Goal: Task Accomplishment & Management: Use online tool/utility

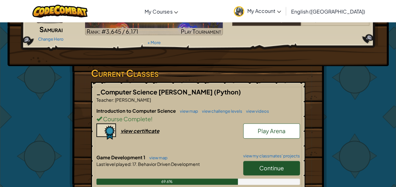
scroll to position [95, 0]
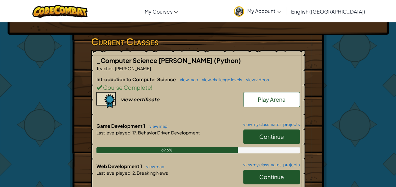
click at [274, 136] on span "Continue" at bounding box center [272, 136] width 25 height 7
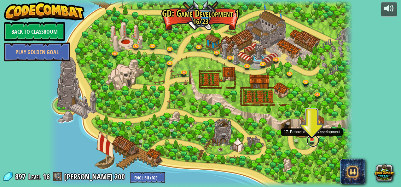
click at [313, 141] on link at bounding box center [313, 141] width 13 height 13
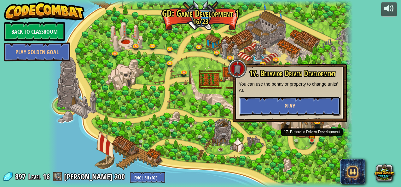
click at [263, 110] on button "Play" at bounding box center [290, 106] width 102 height 19
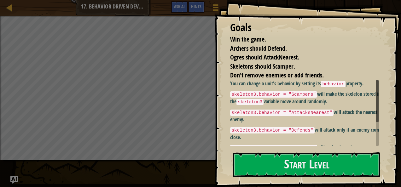
drag, startPoint x: 283, startPoint y: 123, endPoint x: 279, endPoint y: 135, distance: 13.0
click at [280, 128] on div "You can change a unit's behavior by setting its behavior property. skeleton3.be…" at bounding box center [307, 128] width 154 height 97
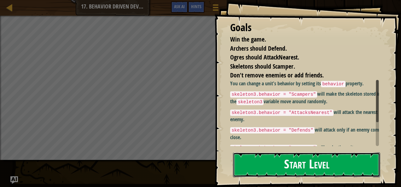
click at [278, 155] on button "Start Level" at bounding box center [306, 165] width 147 height 25
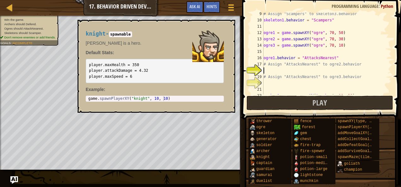
scroll to position [69, 0]
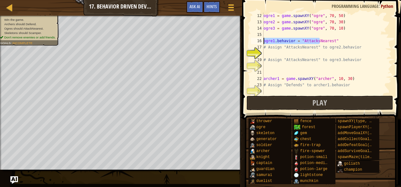
drag, startPoint x: 296, startPoint y: 33, endPoint x: 259, endPoint y: 41, distance: 37.1
click at [259, 41] on div "12 13 14 15 16 17 18 19 20 21 22 23 24 25 ogre1 = game . spawnXY ( "ogre" , 70 …" at bounding box center [321, 54] width 142 height 82
type textarea "ogre1.behavior = "AttacksNearest""
click at [190, 7] on span "Ask AI" at bounding box center [195, 6] width 11 height 6
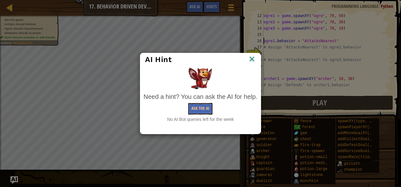
click at [254, 61] on img at bounding box center [252, 59] width 8 height 9
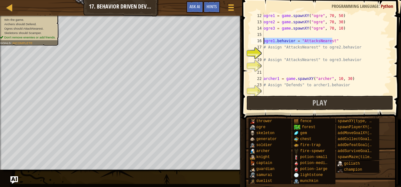
drag, startPoint x: 332, startPoint y: 39, endPoint x: 261, endPoint y: 42, distance: 70.7
click at [261, 42] on div "ogre1.behavior = "AttacksNearest" 12 13 14 15 16 17 18 19 20 21 22 23 24 25 ogr…" at bounding box center [321, 54] width 142 height 82
click at [274, 51] on div "ogre1 = game . spawnXY ( "ogre" , 70 , 50 ) ogre2 = game . spawnXY ( "ogre" , 7…" at bounding box center [324, 60] width 125 height 95
paste textarea "ogre1.behavior = "AttacksNearest""
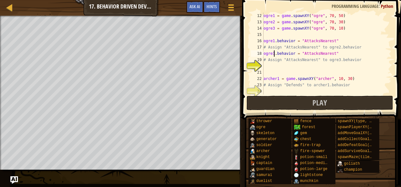
click at [273, 54] on div "ogre1 = game . spawnXY ( "ogre" , 70 , 50 ) ogre2 = game . spawnXY ( "ogre" , 7…" at bounding box center [324, 60] width 125 height 95
type textarea "ogre2.behavior = "AttacksNearest""
click at [275, 64] on div "ogre1 = game . spawnXY ( "ogre" , 70 , 50 ) ogre2 = game . spawnXY ( "ogre" , 7…" at bounding box center [324, 60] width 125 height 95
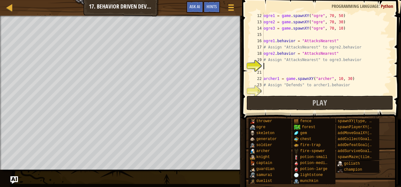
paste textarea "ogre1.behavior = "AttacksNearest""
click at [274, 67] on div "ogre1 = game . spawnXY ( "ogre" , 70 , 50 ) ogre2 = game . spawnXY ( "ogre" , 7…" at bounding box center [324, 60] width 125 height 95
type textarea "archer1 = game.spawnXY("[PERSON_NAME]", 10, 30)"
click at [272, 76] on div "ogre1 = game . spawnXY ( "ogre" , 70 , 50 ) ogre2 = game . spawnXY ( "ogre" , 7…" at bounding box center [324, 60] width 125 height 95
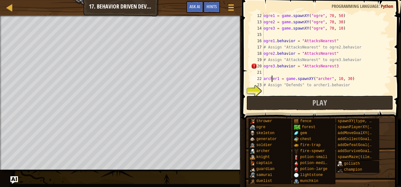
click at [267, 74] on div "ogre1 = game . spawnXY ( "ogre" , 70 , 50 ) ogre2 = game . spawnXY ( "ogre" , 7…" at bounding box center [324, 60] width 125 height 95
drag, startPoint x: 336, startPoint y: 66, endPoint x: 315, endPoint y: 51, distance: 25.3
click at [333, 62] on div "ogre1 = game . spawnXY ( "ogre" , 70 , 50 ) ogre2 = game . spawnXY ( "ogre" , 7…" at bounding box center [324, 60] width 125 height 95
type textarea "# Assign "AttacksNearest" to ogre3.behavior ogre3.behavior = "AttacksNearest3"
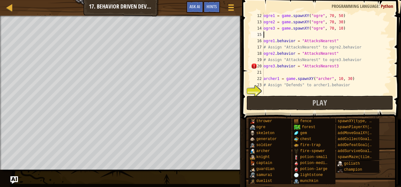
click at [379, 33] on div "ogre1 = game . spawnXY ( "ogre" , 70 , 50 ) ogre2 = game . spawnXY ( "ogre" , 7…" at bounding box center [324, 60] width 125 height 95
click at [340, 66] on div "ogre1 = game . spawnXY ( "ogre" , 70 , 50 ) ogre2 = game . spawnXY ( "ogre" , 7…" at bounding box center [324, 60] width 125 height 95
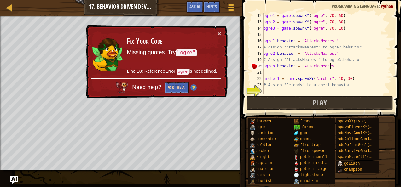
type textarea "ogre3.behavior = "AttacksNearest"
click at [173, 91] on button "Ask the AI" at bounding box center [177, 88] width 24 height 12
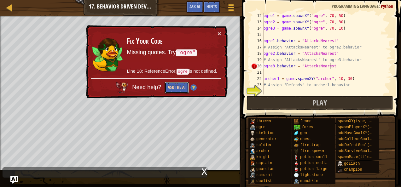
click at [178, 90] on button "Ask the AI" at bounding box center [177, 88] width 24 height 12
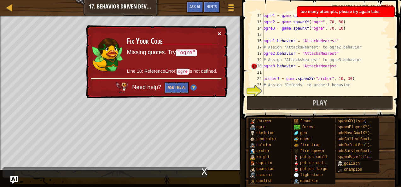
click at [219, 35] on div "× Fix Your Code Missing quotes. Try "ogre" Line 18: ReferenceError: ogre is not…" at bounding box center [156, 61] width 143 height 73
drag, startPoint x: 219, startPoint y: 26, endPoint x: 219, endPoint y: 34, distance: 7.9
click at [219, 28] on div "× Fix Your Code Missing quotes. Try "ogre" Line 18: ReferenceError: ogre is not…" at bounding box center [156, 61] width 143 height 73
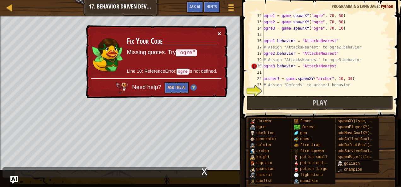
click at [221, 30] on button "×" at bounding box center [220, 33] width 4 height 7
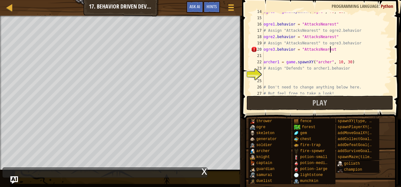
scroll to position [86, 0]
click at [269, 73] on div "ogre3 = game . spawnXY ( "ogre" , 70 , 10 ) ogre1 . behavior = "AttacksNearest"…" at bounding box center [324, 56] width 125 height 95
drag, startPoint x: 278, startPoint y: 61, endPoint x: 262, endPoint y: 61, distance: 16.1
click at [262, 61] on div "14 15 16 17 18 19 20 21 22 23 24 25 26 27 28 ogre3 = game . spawnXY ( "ogre" , …" at bounding box center [321, 54] width 142 height 82
type textarea "archer1 = game.spawnXY("[PERSON_NAME]", 10, 30)"
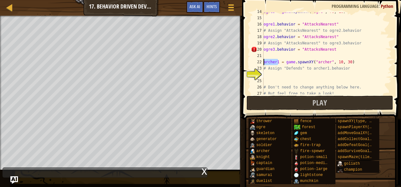
click at [264, 74] on div "ogre3 = game . spawnXY ( "ogre" , 70 , 10 ) ogre1 . behavior = "AttacksNearest"…" at bounding box center [324, 56] width 125 height 95
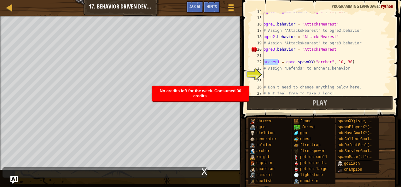
paste textarea "archer1"
click at [284, 76] on div "ogre3 = game . spawnXY ( "ogre" , 70 , 10 ) ogre1 . behavior = "AttacksNearest"…" at bounding box center [324, 56] width 125 height 95
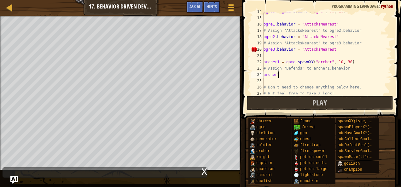
scroll to position [3, 0]
type textarea "a"
type textarea "# Assign "Defends" to archer1.behavi"
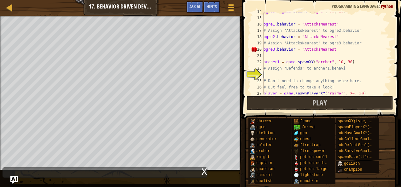
click at [267, 76] on div "ogre3 = game . spawnXY ( "ogre" , 70 , 10 ) ogre1 . behavior = "AttacksNearest"…" at bounding box center [324, 56] width 125 height 95
type textarea "d"
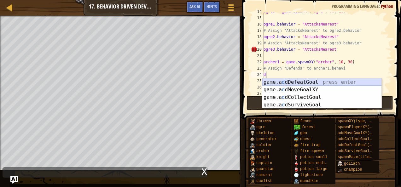
click at [273, 81] on div "game.a d dDefeatGoal press enter game.a d dMoveGoalXY press enter game.a d dCol…" at bounding box center [322, 101] width 120 height 45
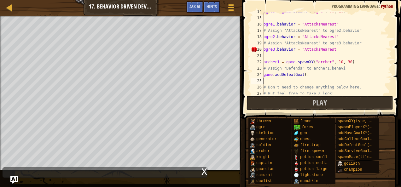
click at [308, 75] on div "ogre3 = game . spawnXY ( "ogre" , 70 , 10 ) ogre1 . behavior = "AttacksNearest"…" at bounding box center [324, 56] width 125 height 95
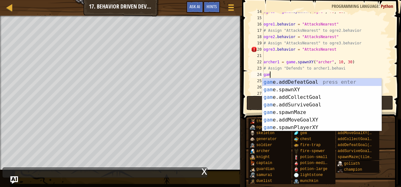
type textarea "ga"
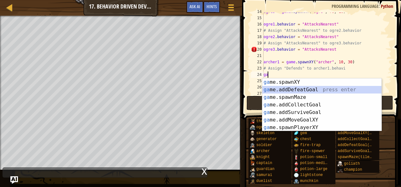
click at [272, 89] on div "ga me.spawnXY press enter ga me.addDefeatGoal press enter ga me.spawnMaze press…" at bounding box center [322, 113] width 120 height 68
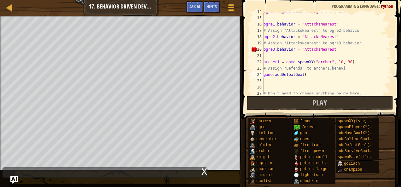
click at [291, 74] on div "ogre3 = game . spawnXY ( "ogre" , 70 , 10 ) ogre1 . behavior = "AttacksNearest"…" at bounding box center [324, 56] width 125 height 95
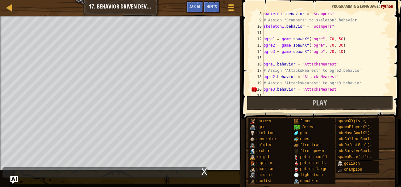
scroll to position [46, 0]
click at [265, 102] on button "Play" at bounding box center [320, 103] width 147 height 15
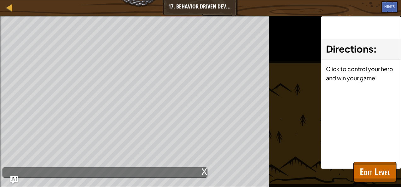
drag, startPoint x: 361, startPoint y: 171, endPoint x: 278, endPoint y: 127, distance: 94.1
click at [278, 127] on div "Win the game. Archers should Defend. Ogres should AttackNearest. Skeletons shou…" at bounding box center [200, 102] width 401 height 172
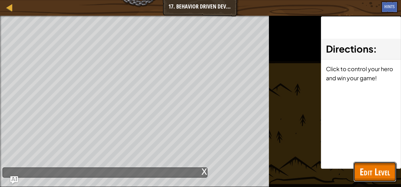
click at [380, 179] on button "Edit Level" at bounding box center [375, 172] width 43 height 20
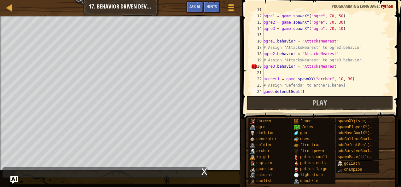
scroll to position [69, 0]
click at [273, 66] on div "ogre1 = game . spawnXY ( "ogre" , 70 , 50 ) ogre2 = game . spawnXY ( "ogre" , 7…" at bounding box center [324, 54] width 125 height 95
click at [274, 67] on div "ogre1 = game . spawnXY ( "ogre" , 70 , 50 ) ogre2 = game . spawnXY ( "ogre" , 7…" at bounding box center [324, 54] width 125 height 95
drag, startPoint x: 332, startPoint y: 67, endPoint x: 337, endPoint y: 65, distance: 5.2
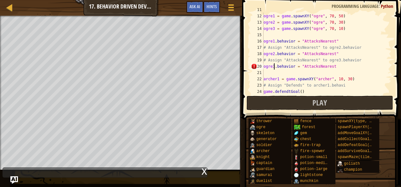
click at [336, 66] on div "ogre1 = game . spawnXY ( "ogre" , 70 , 50 ) ogre2 = game . spawnXY ( "ogre" , 7…" at bounding box center [324, 54] width 125 height 95
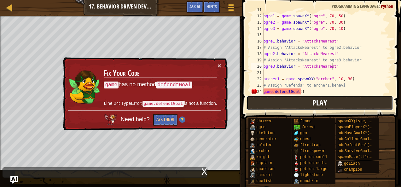
click at [311, 103] on button "Play" at bounding box center [320, 103] width 147 height 15
click at [304, 91] on div "ogre1 = game . spawnXY ( "ogre" , 70 , 50 ) ogre2 = game . spawnXY ( "ogre" , 7…" at bounding box center [324, 54] width 125 height 95
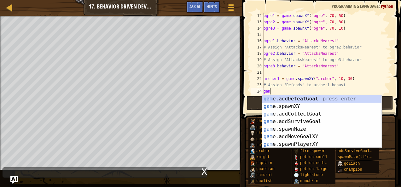
scroll to position [3, 0]
type textarea "g"
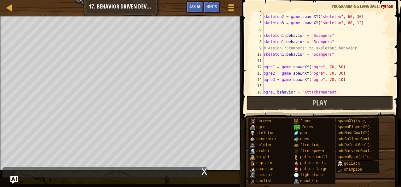
scroll to position [18, 0]
click at [284, 56] on div "skeleton1 = game . spawnXY ( "skeleton" , 60 , 48 ) skeleton2 = game . spawnXY …" at bounding box center [324, 55] width 125 height 95
click at [282, 54] on div "skeleton1 = game . spawnXY ( "skeleton" , 60 , 48 ) skeleton2 = game . spawnXY …" at bounding box center [324, 55] width 125 height 95
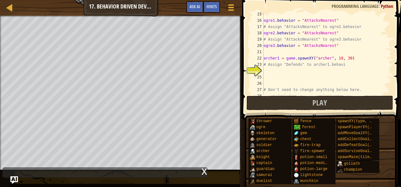
scroll to position [91, 0]
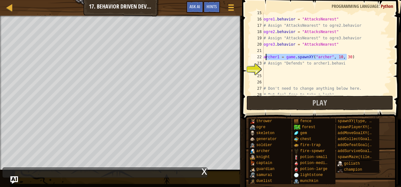
drag, startPoint x: 349, startPoint y: 57, endPoint x: 266, endPoint y: 56, distance: 83.3
click at [266, 56] on div "ogre1 . behavior = "AttacksNearest" # Assign "AttacksNearest" to ogre2.behavior…" at bounding box center [324, 57] width 125 height 95
type textarea "archer1 = game.spawnXY("[PERSON_NAME]", 10, 30)"
click at [266, 67] on div "ogre1 . behavior = "AttacksNearest" # Assign "AttacksNearest" to ogre2.behavior…" at bounding box center [324, 57] width 125 height 95
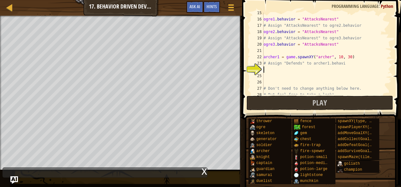
scroll to position [3, 0]
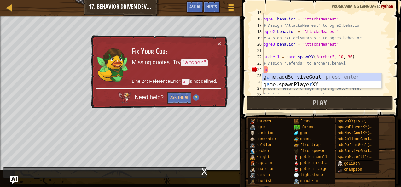
type textarea "a"
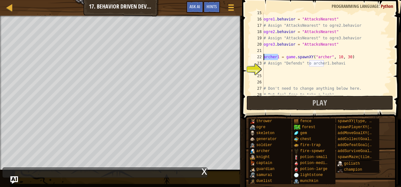
drag, startPoint x: 277, startPoint y: 57, endPoint x: 264, endPoint y: 58, distance: 13.3
click at [264, 58] on div "ogre1 . behavior = "AttacksNearest" # Assign "AttacksNearest" to ogre2.behavior…" at bounding box center [324, 57] width 125 height 95
type textarea "archer1 = game.spawnXY("[PERSON_NAME]", 10, 30)"
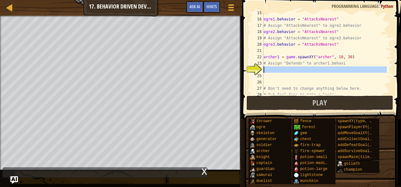
click at [263, 67] on div "24" at bounding box center [257, 70] width 13 height 6
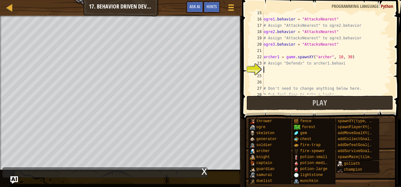
paste textarea "archer1"
type textarea "archer1.behavior."
